Goal: Navigation & Orientation: Find specific page/section

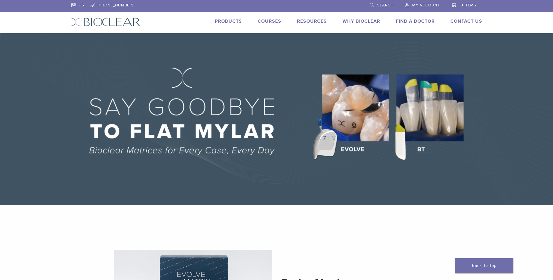
click at [232, 22] on link "Products" at bounding box center [228, 21] width 27 height 6
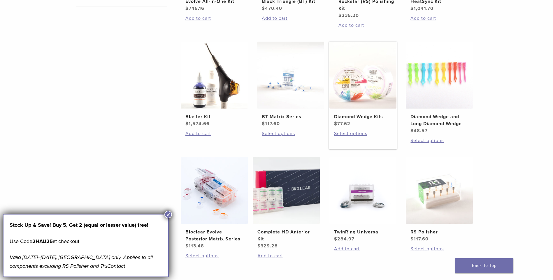
scroll to position [314, 0]
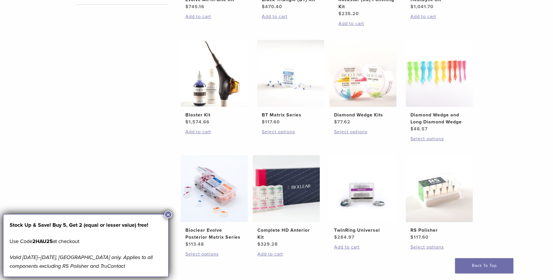
click at [169, 214] on button "×" at bounding box center [168, 215] width 8 height 8
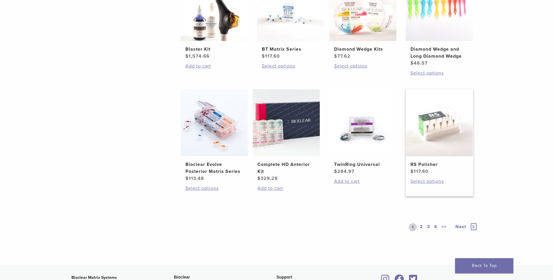
scroll to position [380, 0]
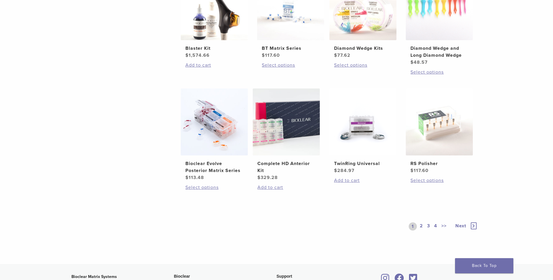
click at [420, 227] on link "2" at bounding box center [422, 227] width 6 height 8
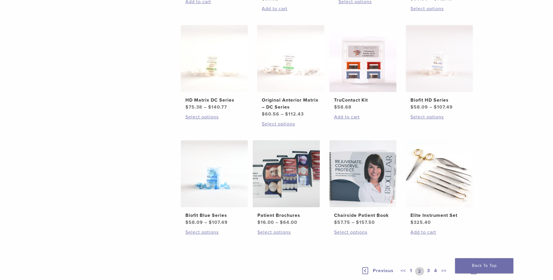
scroll to position [339, 0]
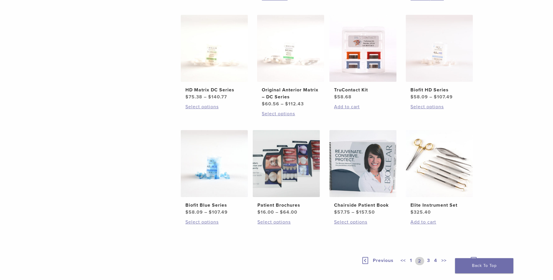
click at [428, 260] on link "3" at bounding box center [428, 261] width 5 height 8
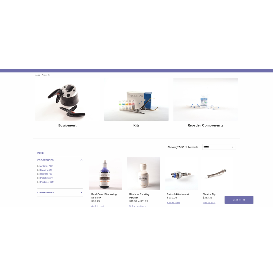
scroll to position [53, 0]
